Goal: Find specific page/section: Find specific page/section

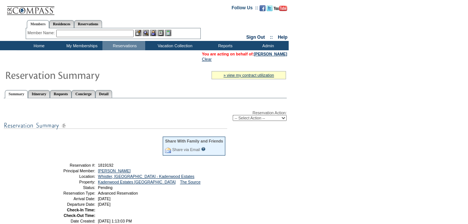
drag, startPoint x: 66, startPoint y: 165, endPoint x: 165, endPoint y: 204, distance: 106.7
click at [165, 204] on tbody "Share With Family and Friends Share via Email Share Reservation Information Ple…" at bounding box center [134, 179] width 184 height 87
drag, startPoint x: 165, startPoint y: 204, endPoint x: 146, endPoint y: 203, distance: 18.7
copy tbody "Reservation #: 1819192 Principal Member: Prado, Jose L. Location: Whistler, Bri…"
click at [274, 56] on link "[PERSON_NAME]" at bounding box center [270, 54] width 33 height 4
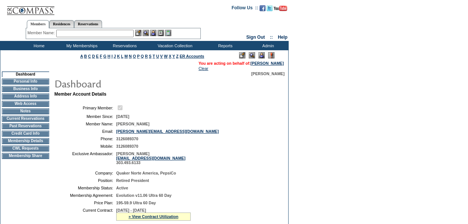
click at [40, 151] on td "CWL Requests" at bounding box center [25, 149] width 47 height 6
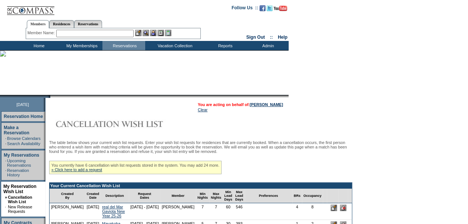
click at [40, 46] on td "Home" at bounding box center [38, 45] width 43 height 9
